Goal: Information Seeking & Learning: Learn about a topic

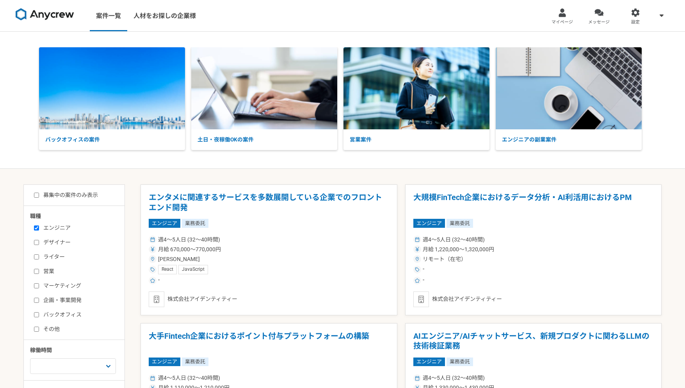
scroll to position [73, 0]
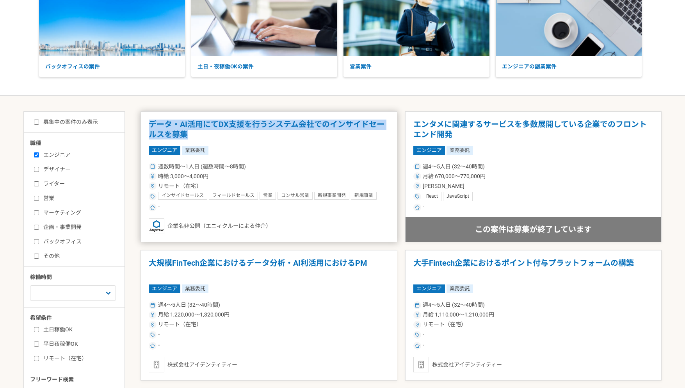
drag, startPoint x: 136, startPoint y: 123, endPoint x: 224, endPoint y: 133, distance: 89.2
copy h1 "データ・AI活用にてDX支援を行うシステム会社でのインサイドセールスを募集"
click at [236, 138] on h1 "データ・AI活用にてDX支援を行うシステム会社でのインサイドセールスを募集" at bounding box center [269, 130] width 241 height 20
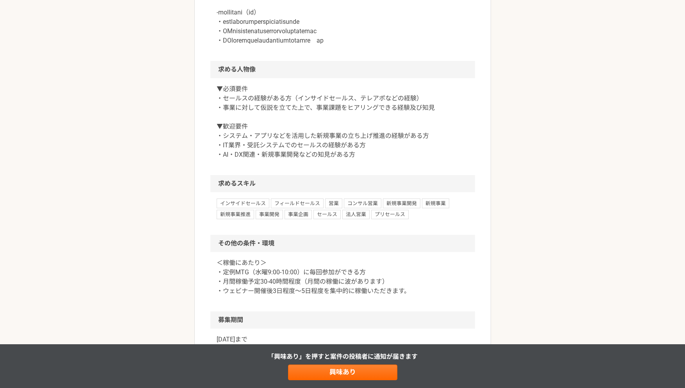
scroll to position [650, 0]
